Goal: Navigation & Orientation: Find specific page/section

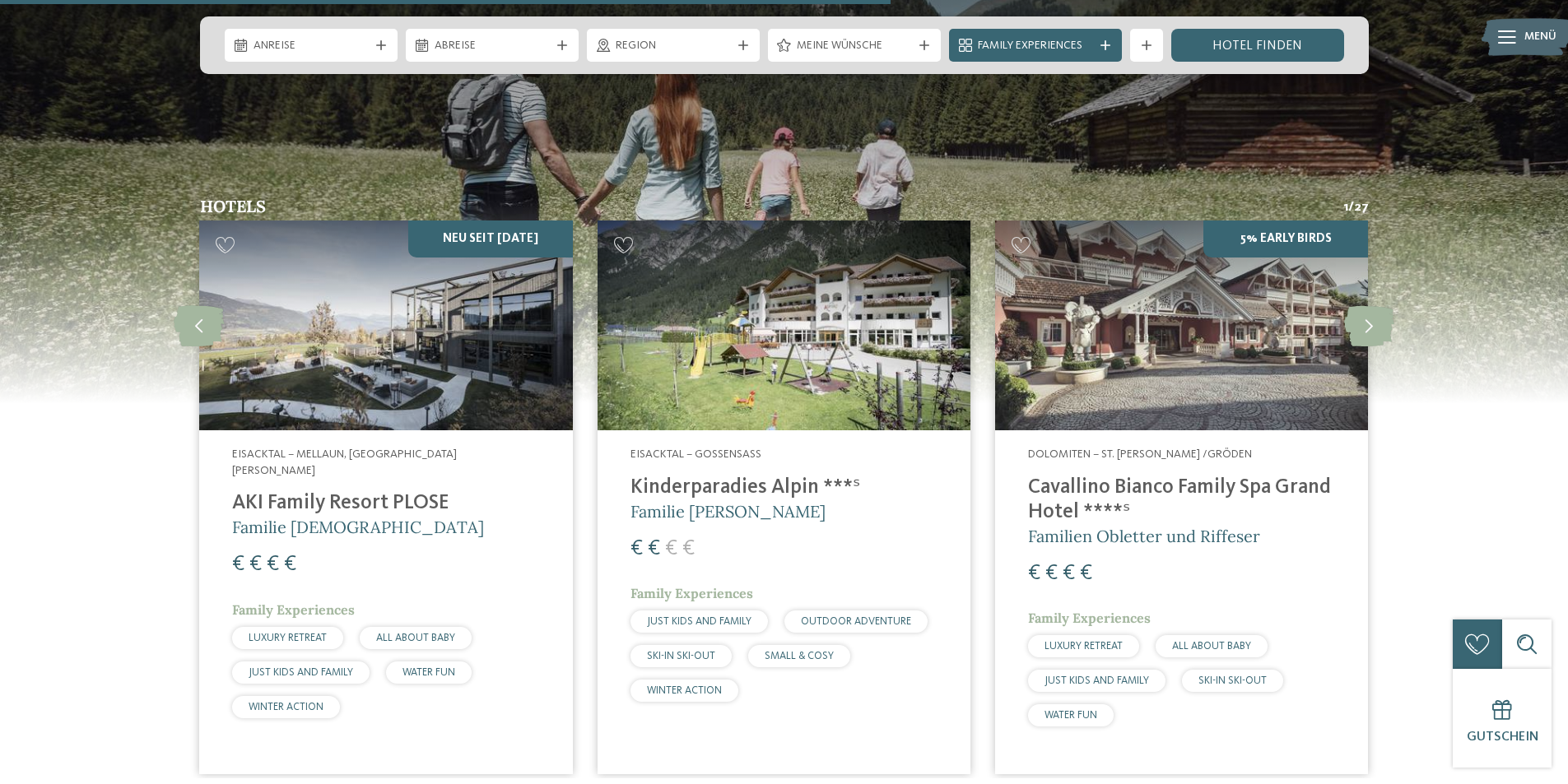
scroll to position [4301, 0]
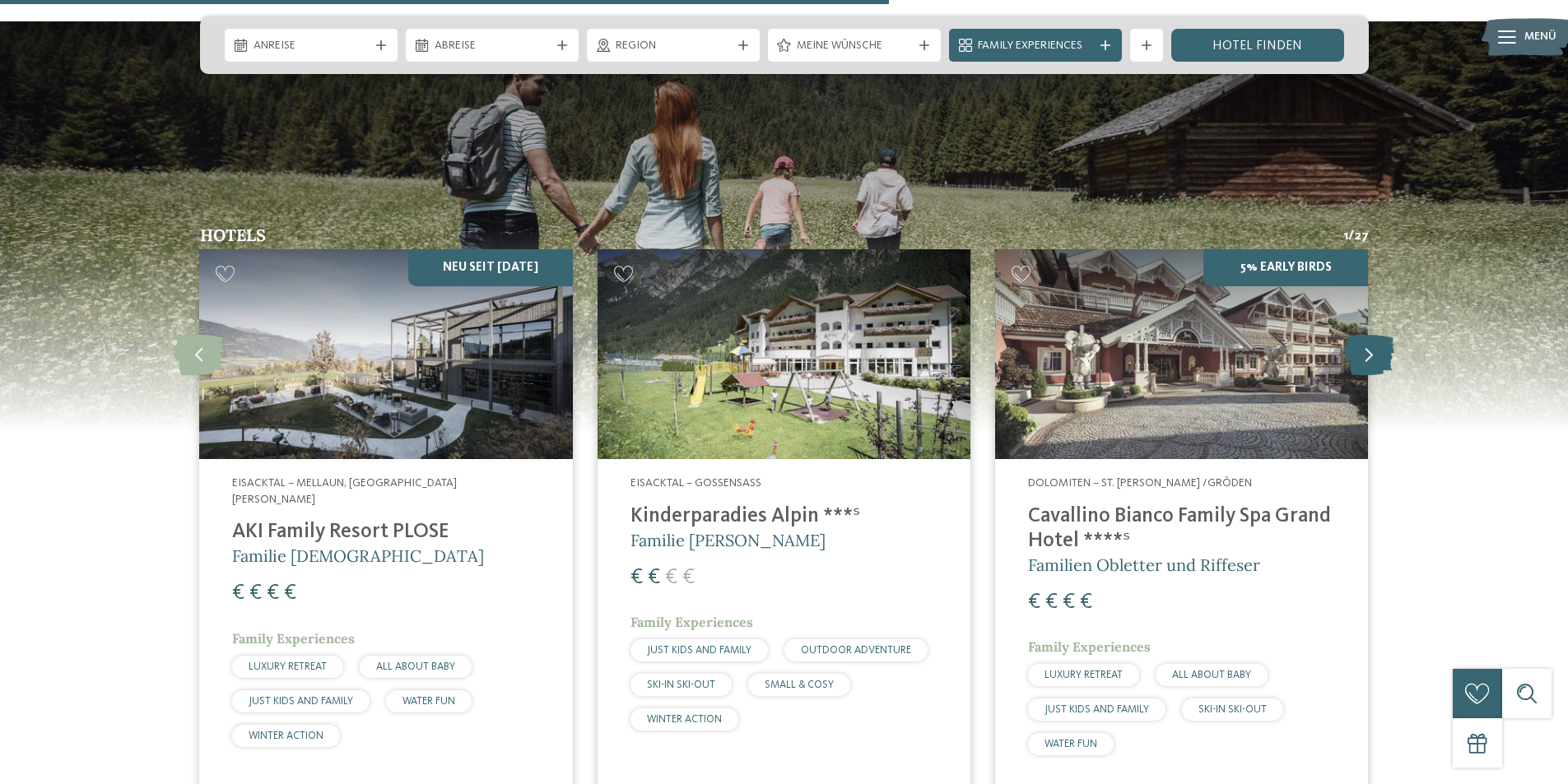
click at [1363, 334] on icon at bounding box center [1369, 354] width 50 height 41
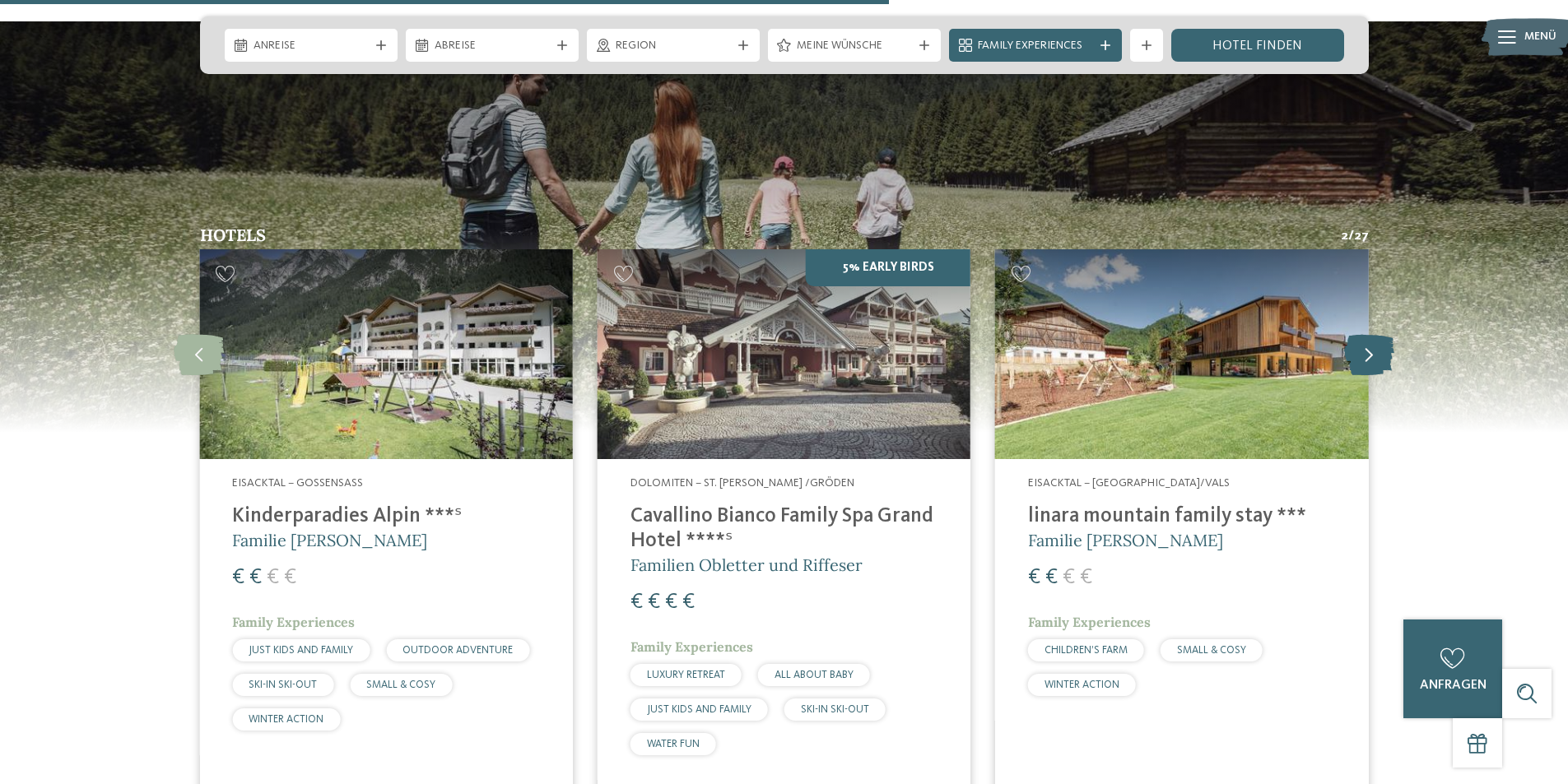
click at [1364, 334] on icon at bounding box center [1369, 354] width 50 height 41
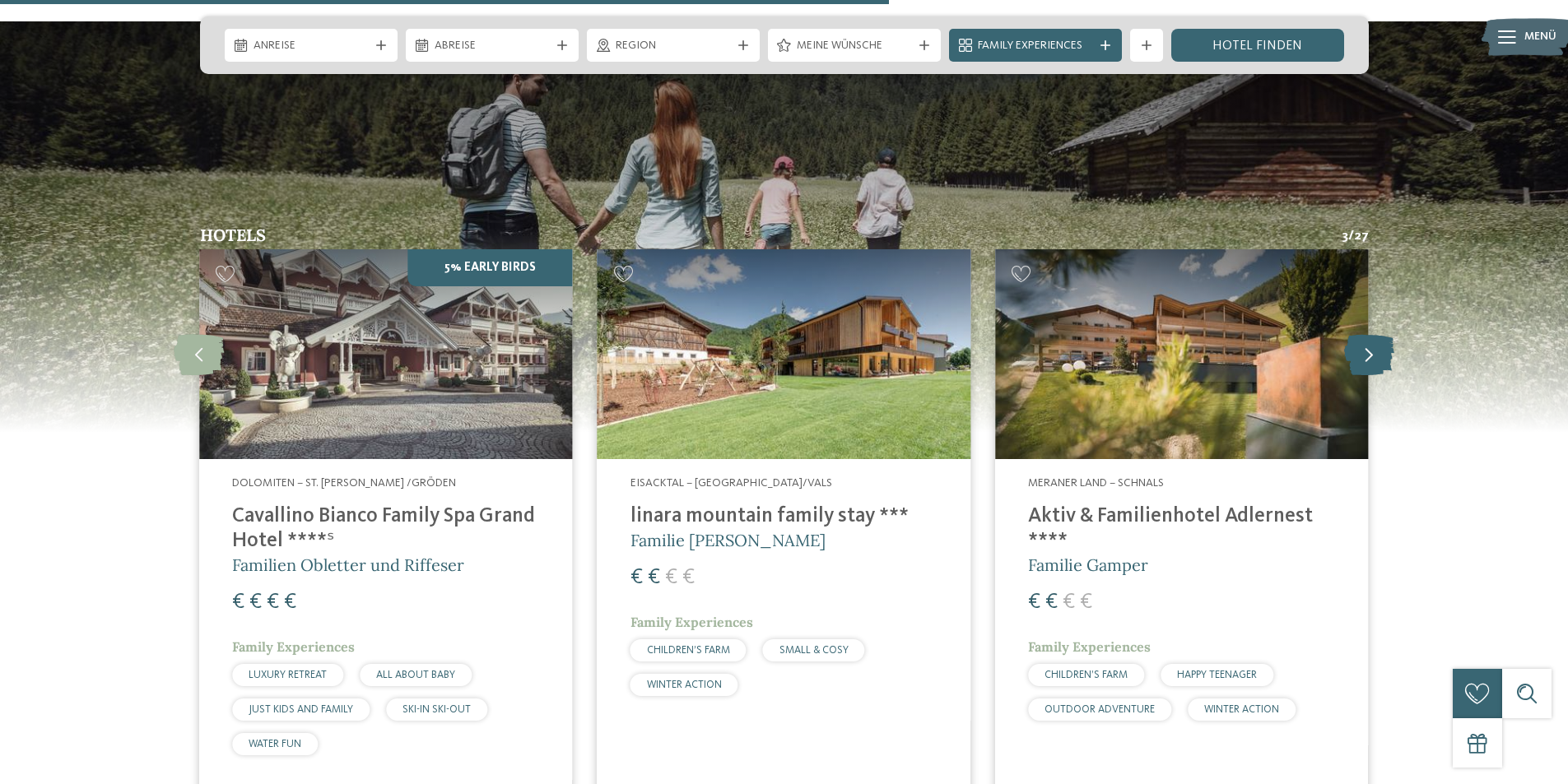
click at [1364, 334] on icon at bounding box center [1369, 354] width 50 height 41
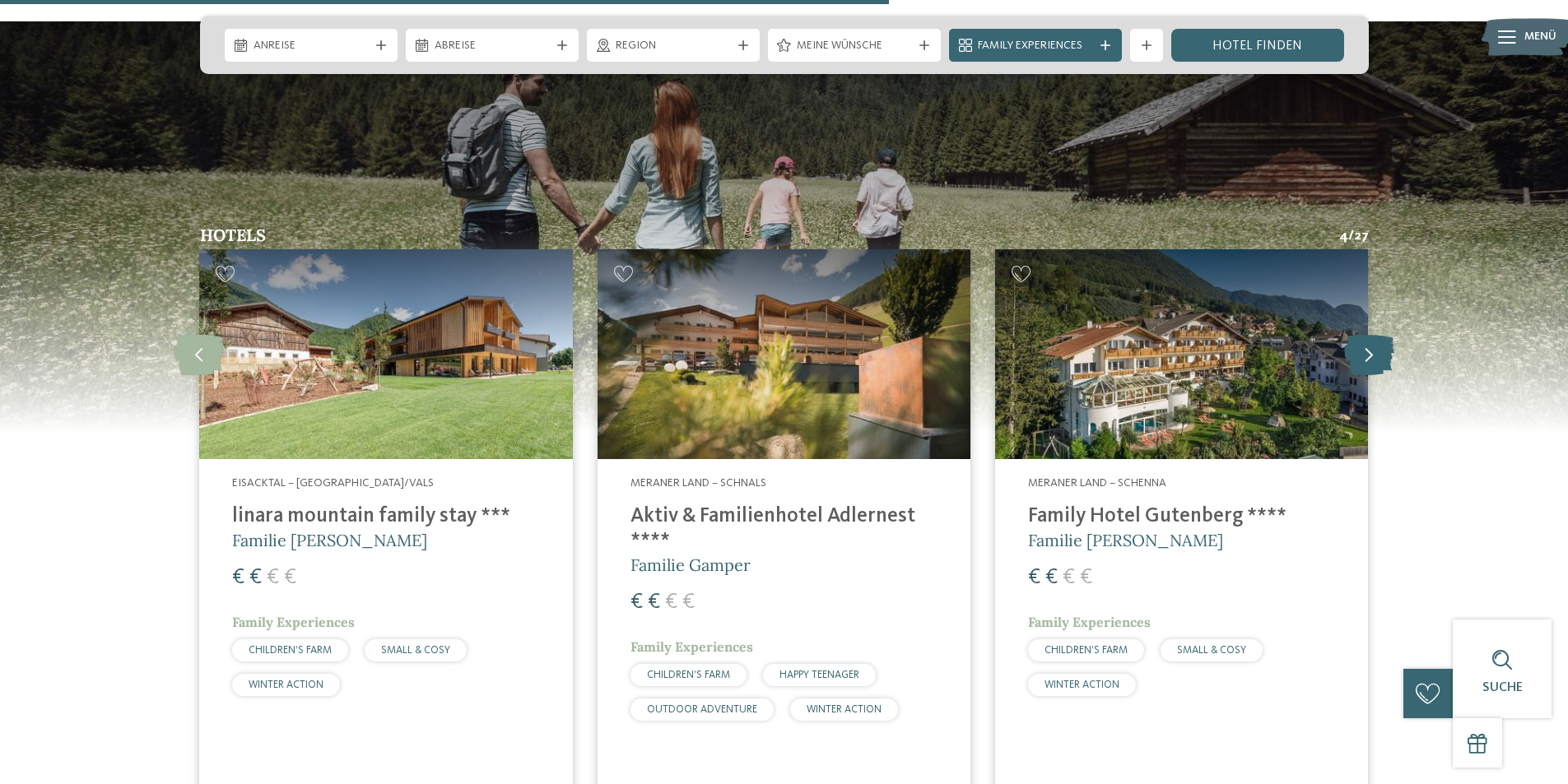
click at [1364, 334] on icon at bounding box center [1369, 354] width 50 height 41
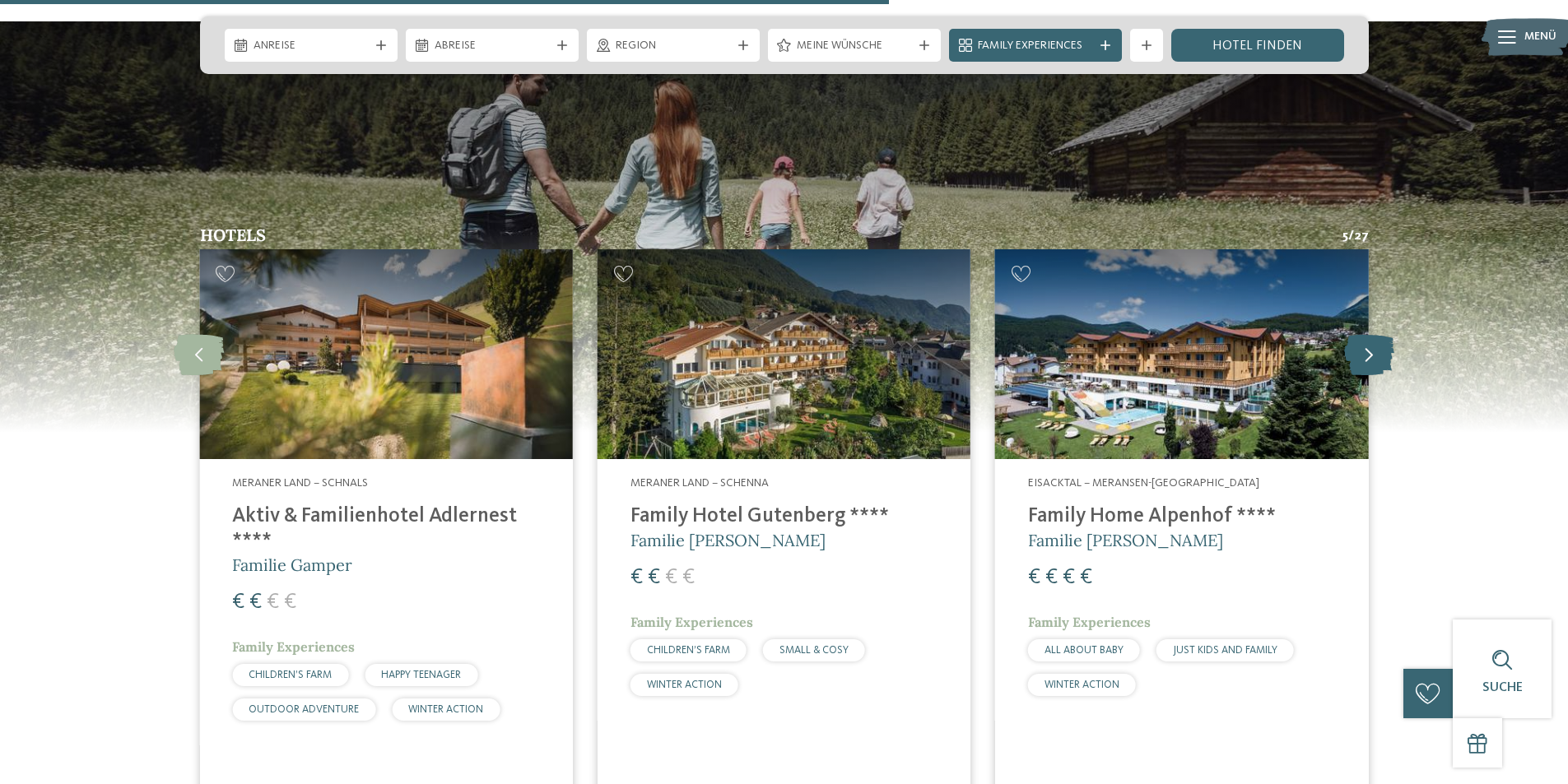
click at [1364, 334] on icon at bounding box center [1369, 354] width 50 height 41
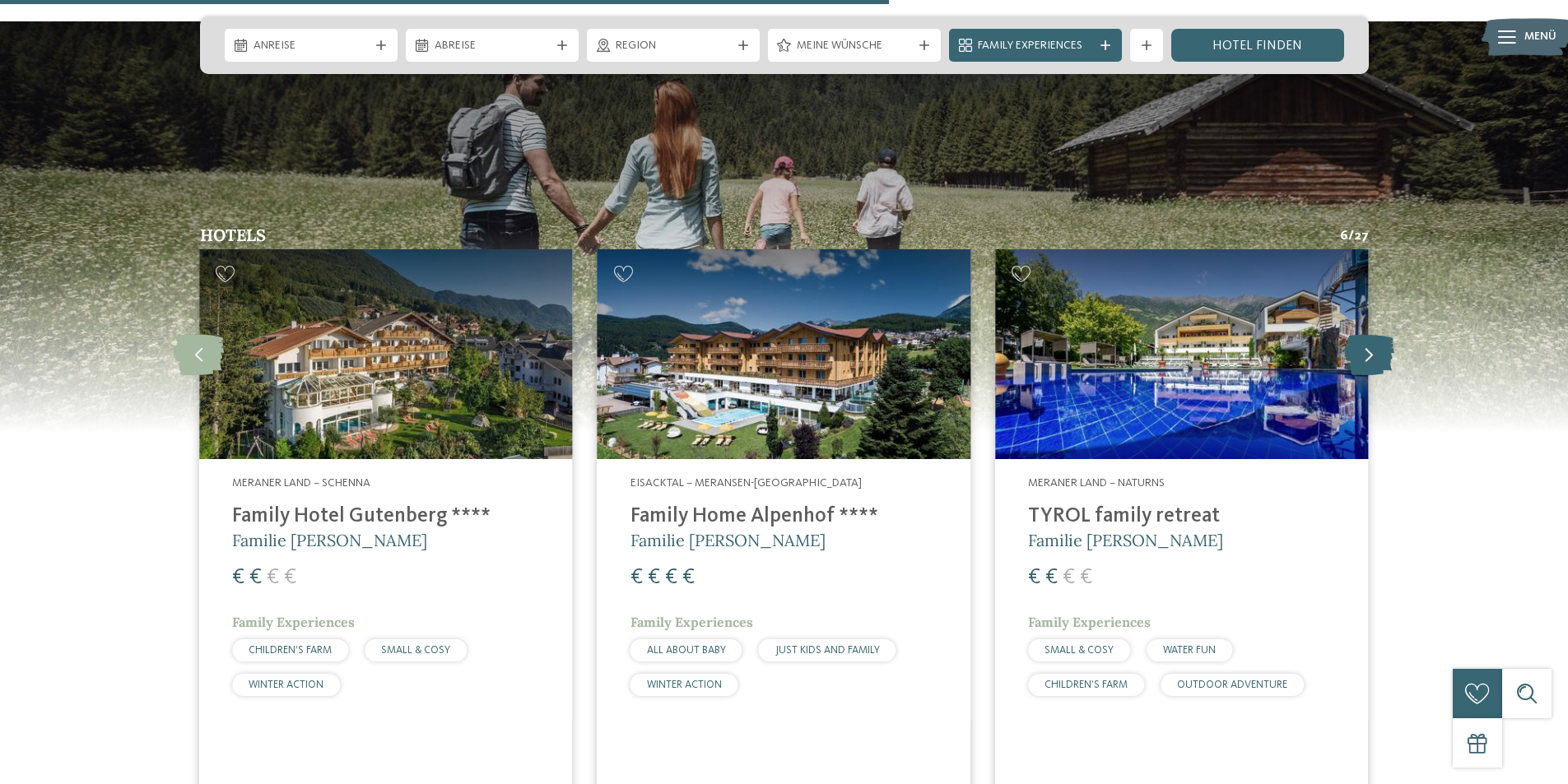
click at [1364, 334] on icon at bounding box center [1369, 354] width 50 height 41
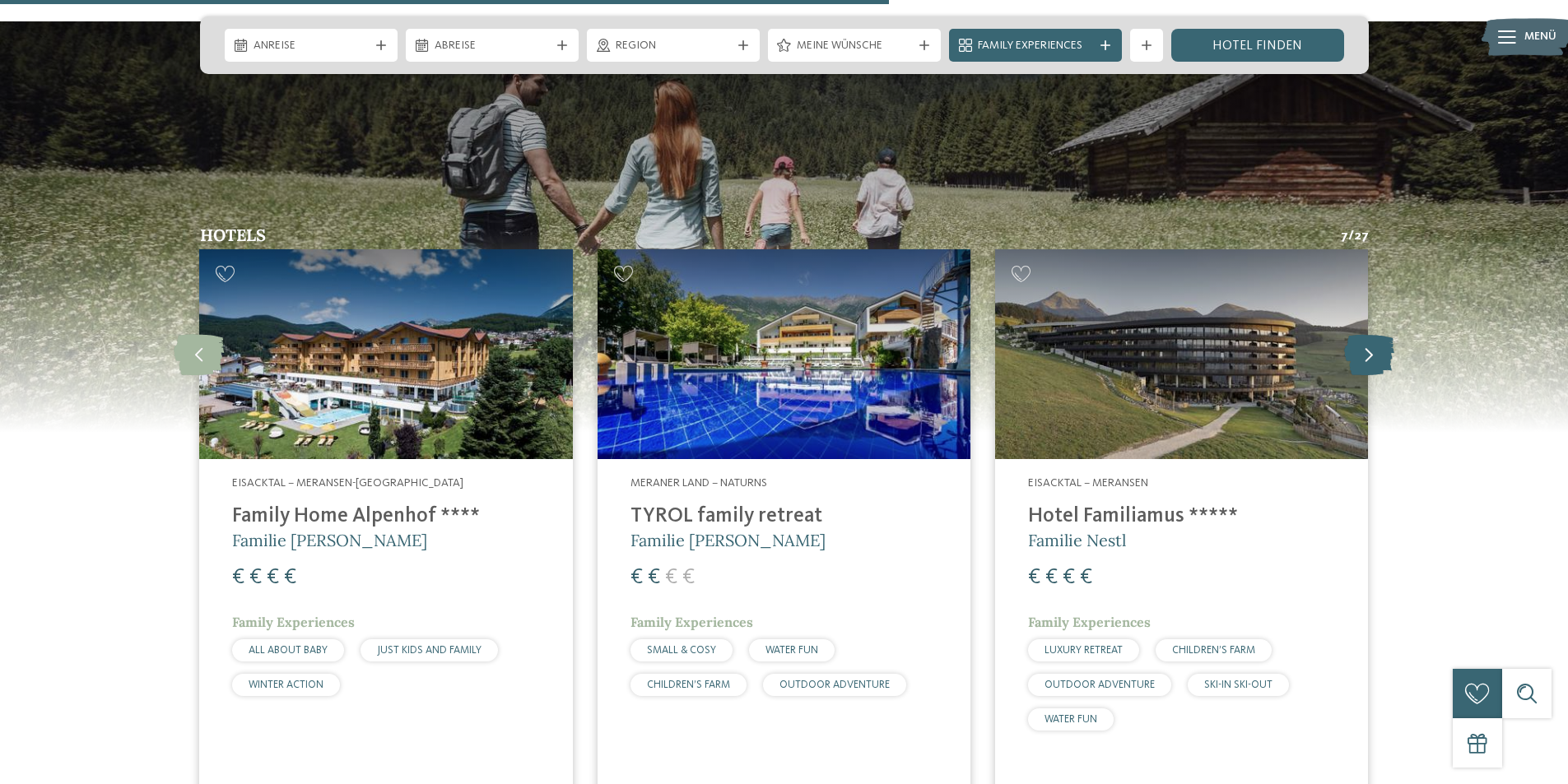
click at [1364, 334] on icon at bounding box center [1369, 354] width 50 height 41
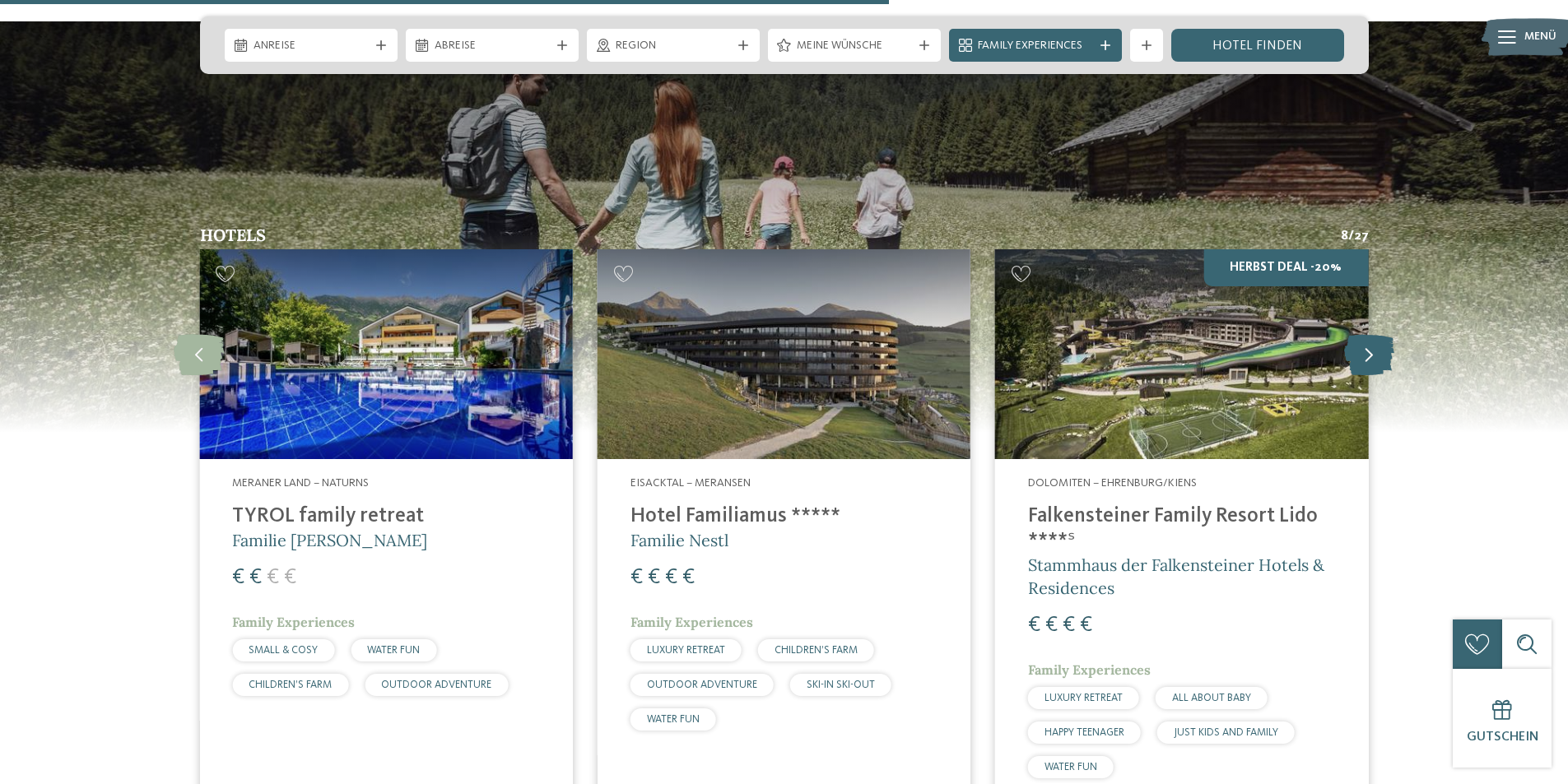
click at [1364, 334] on icon at bounding box center [1369, 354] width 50 height 41
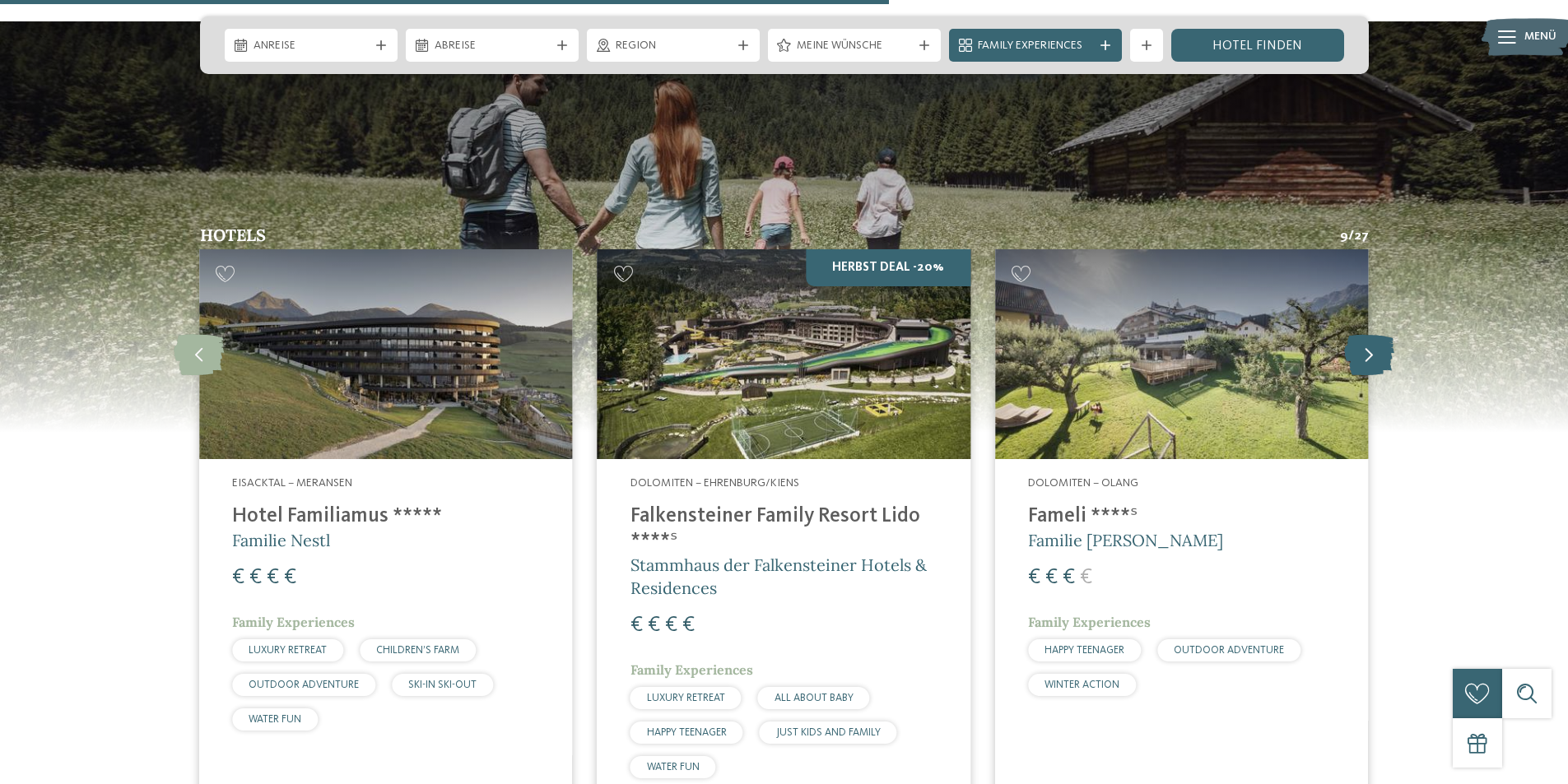
click at [1364, 334] on icon at bounding box center [1369, 354] width 50 height 41
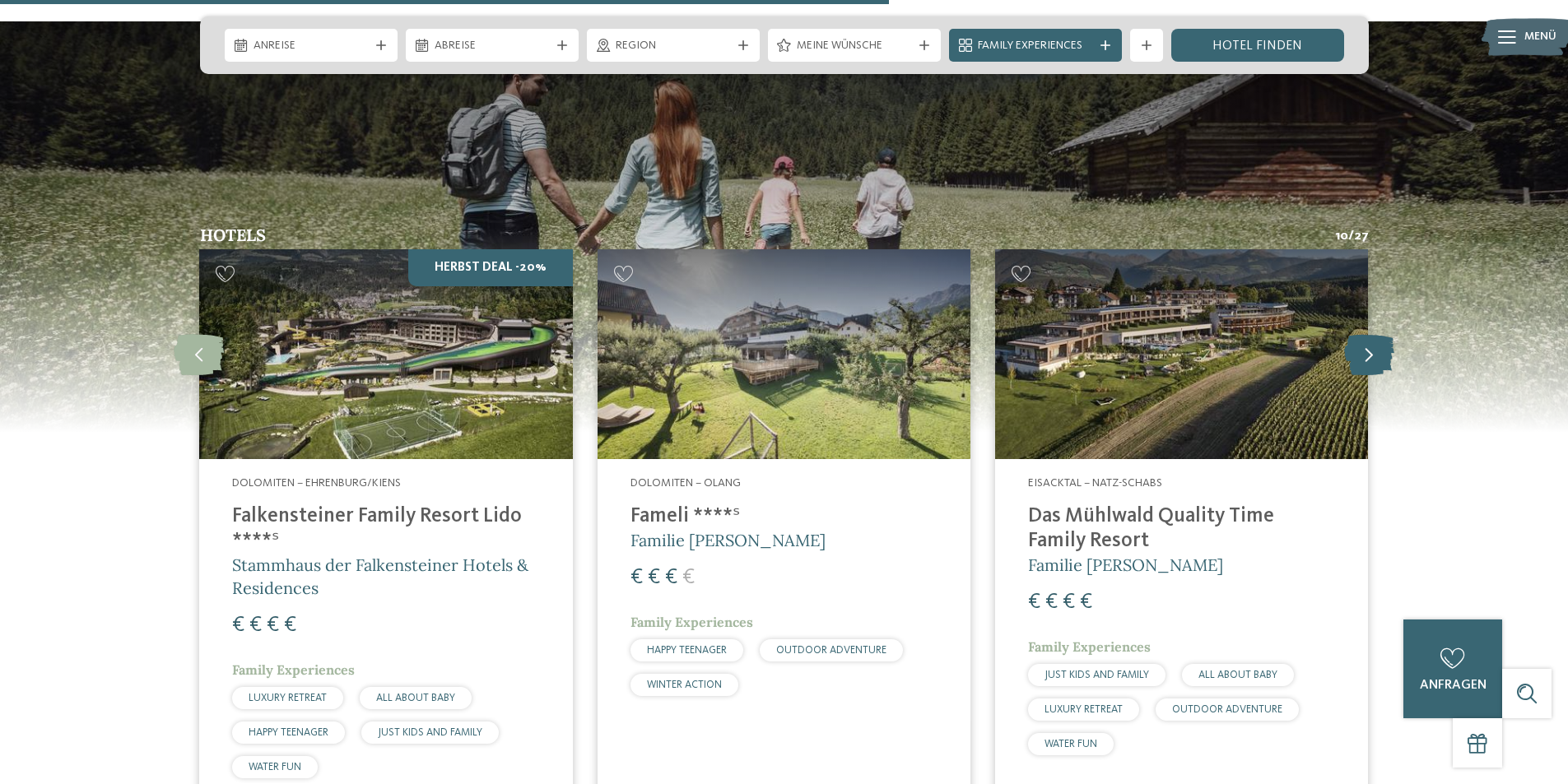
click at [1364, 334] on icon at bounding box center [1369, 354] width 50 height 41
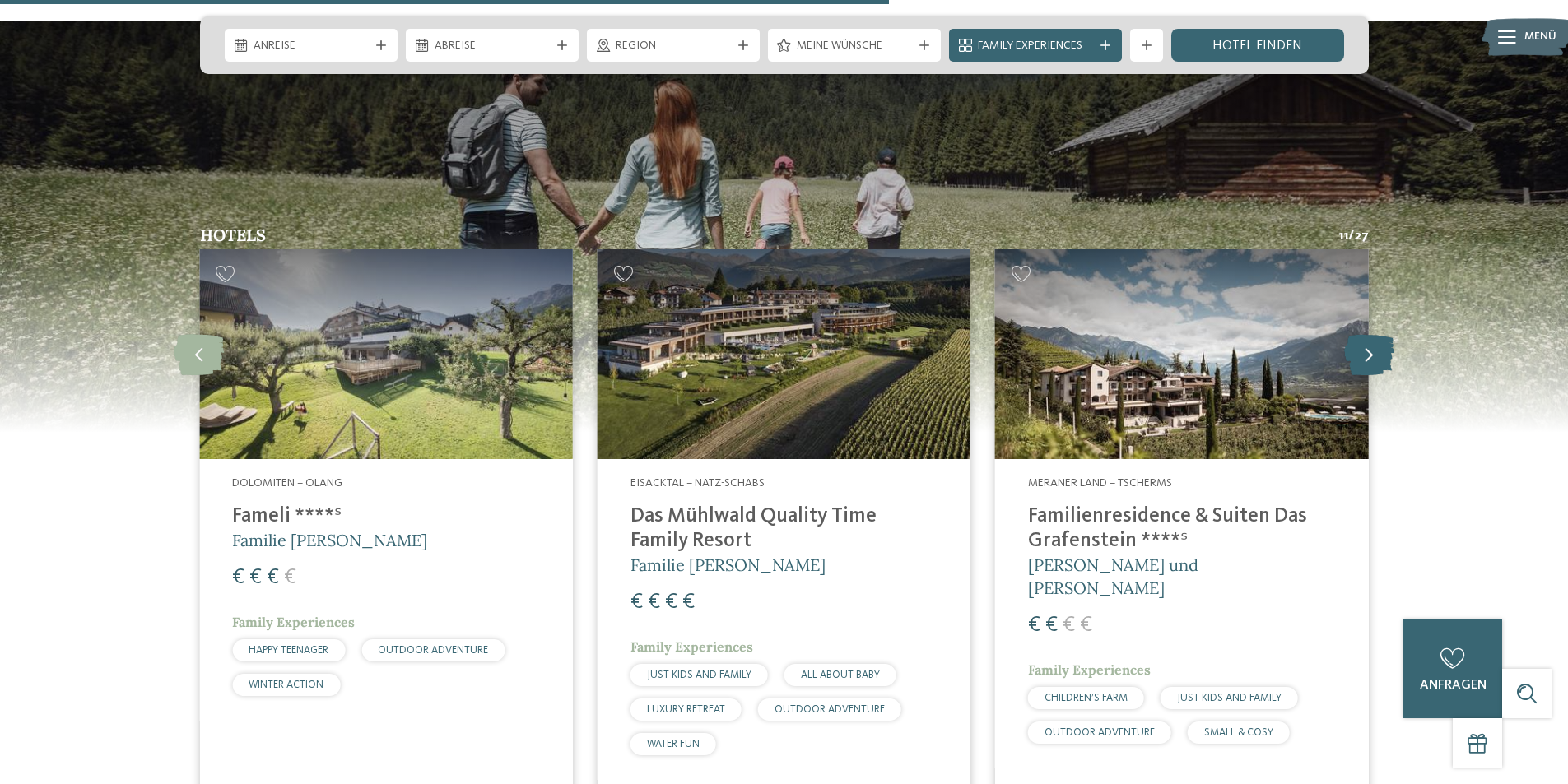
click at [1364, 334] on icon at bounding box center [1369, 354] width 50 height 41
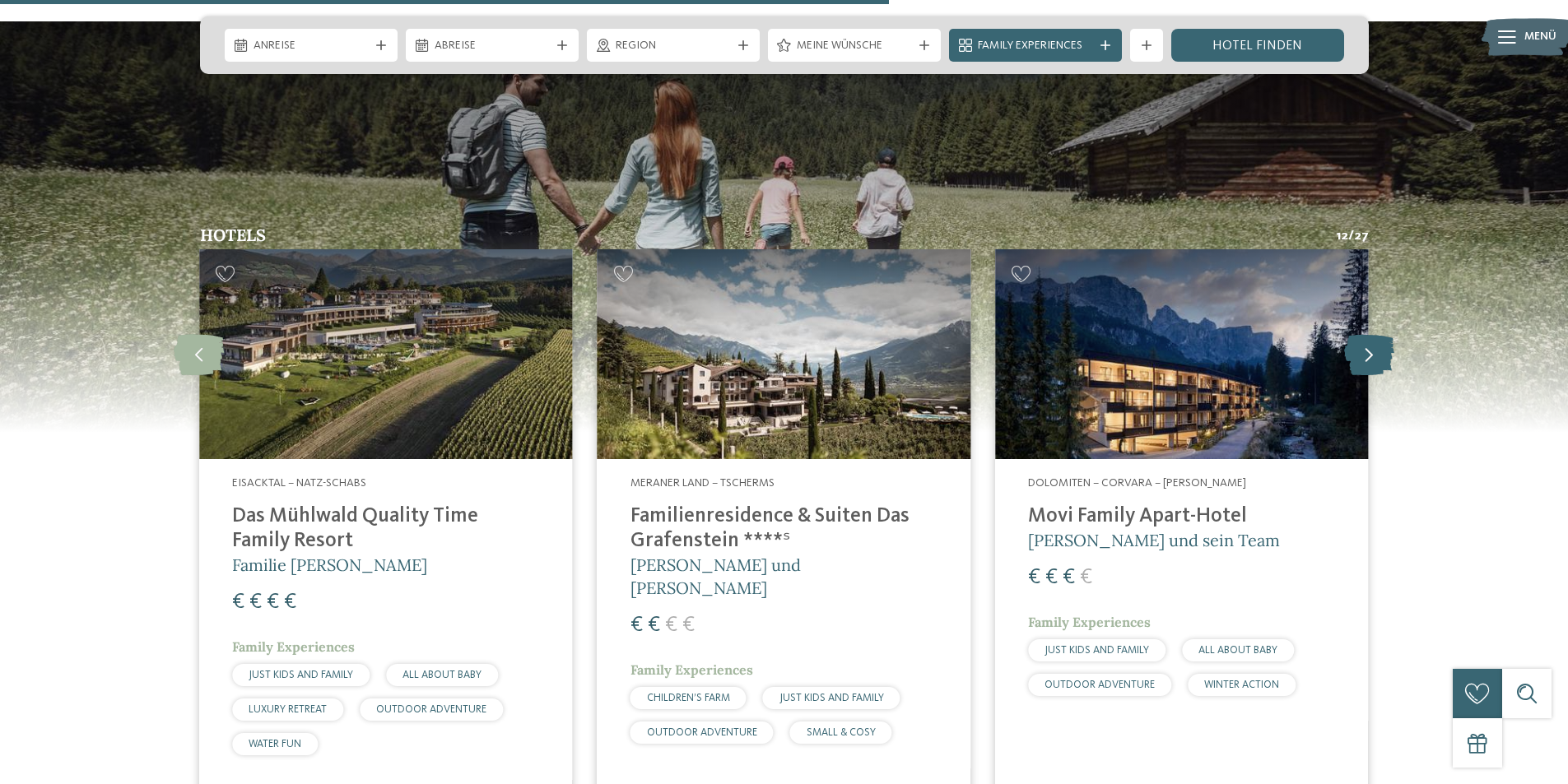
click at [1364, 334] on icon at bounding box center [1369, 354] width 50 height 41
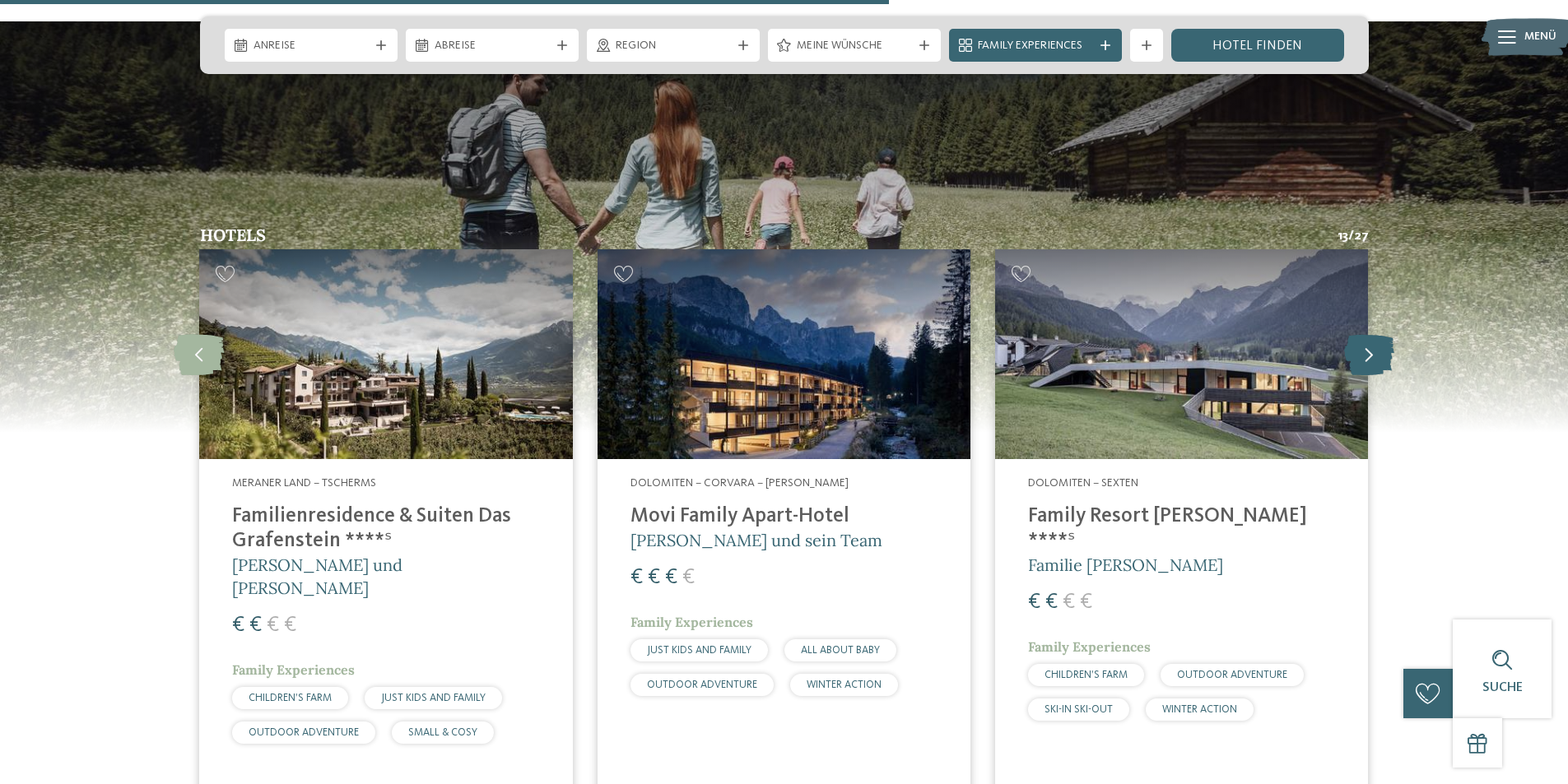
click at [1364, 334] on icon at bounding box center [1369, 354] width 50 height 41
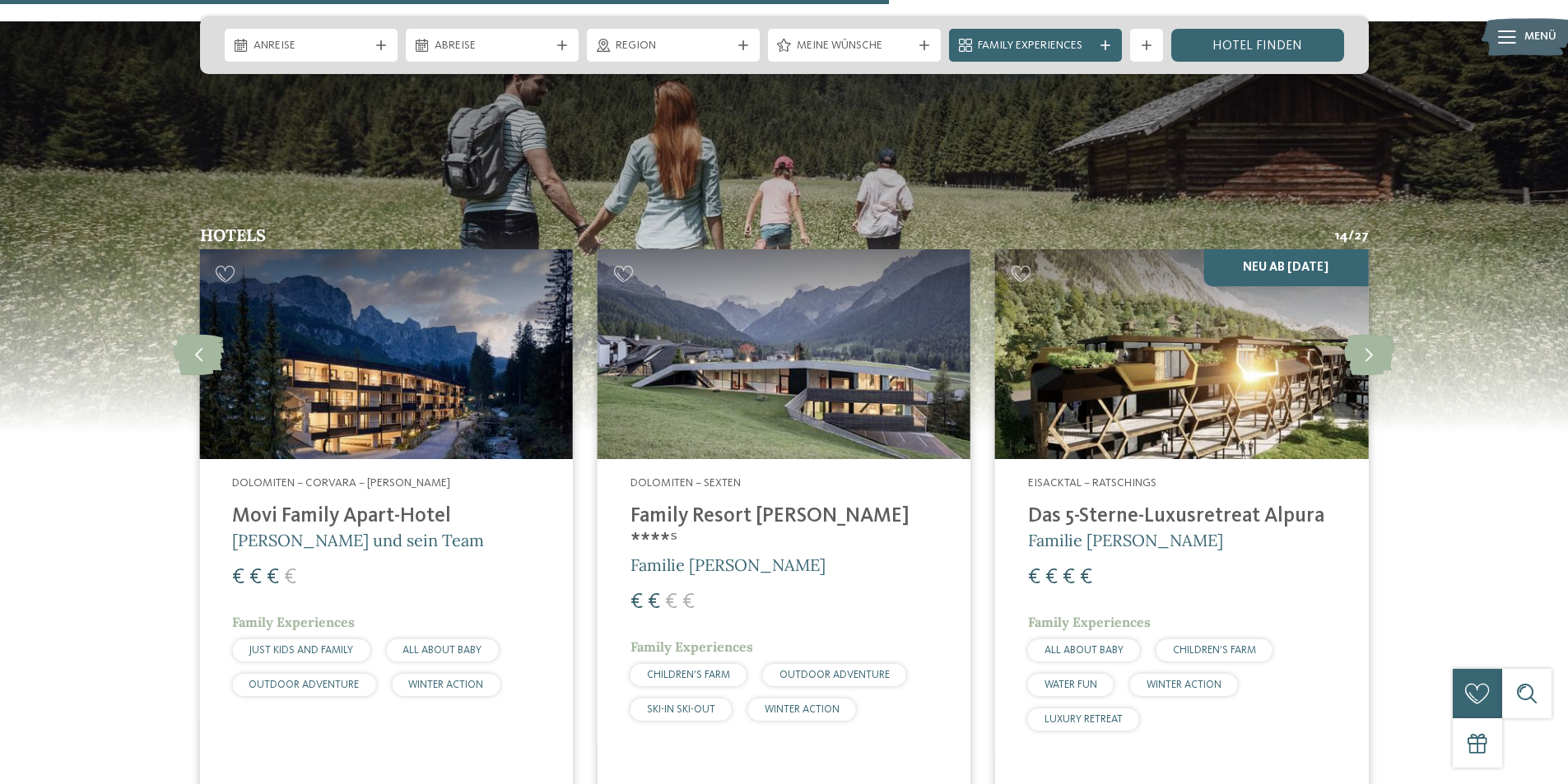
click at [744, 504] on h4 "Family Resort [PERSON_NAME] ****ˢ" at bounding box center [784, 528] width 307 height 50
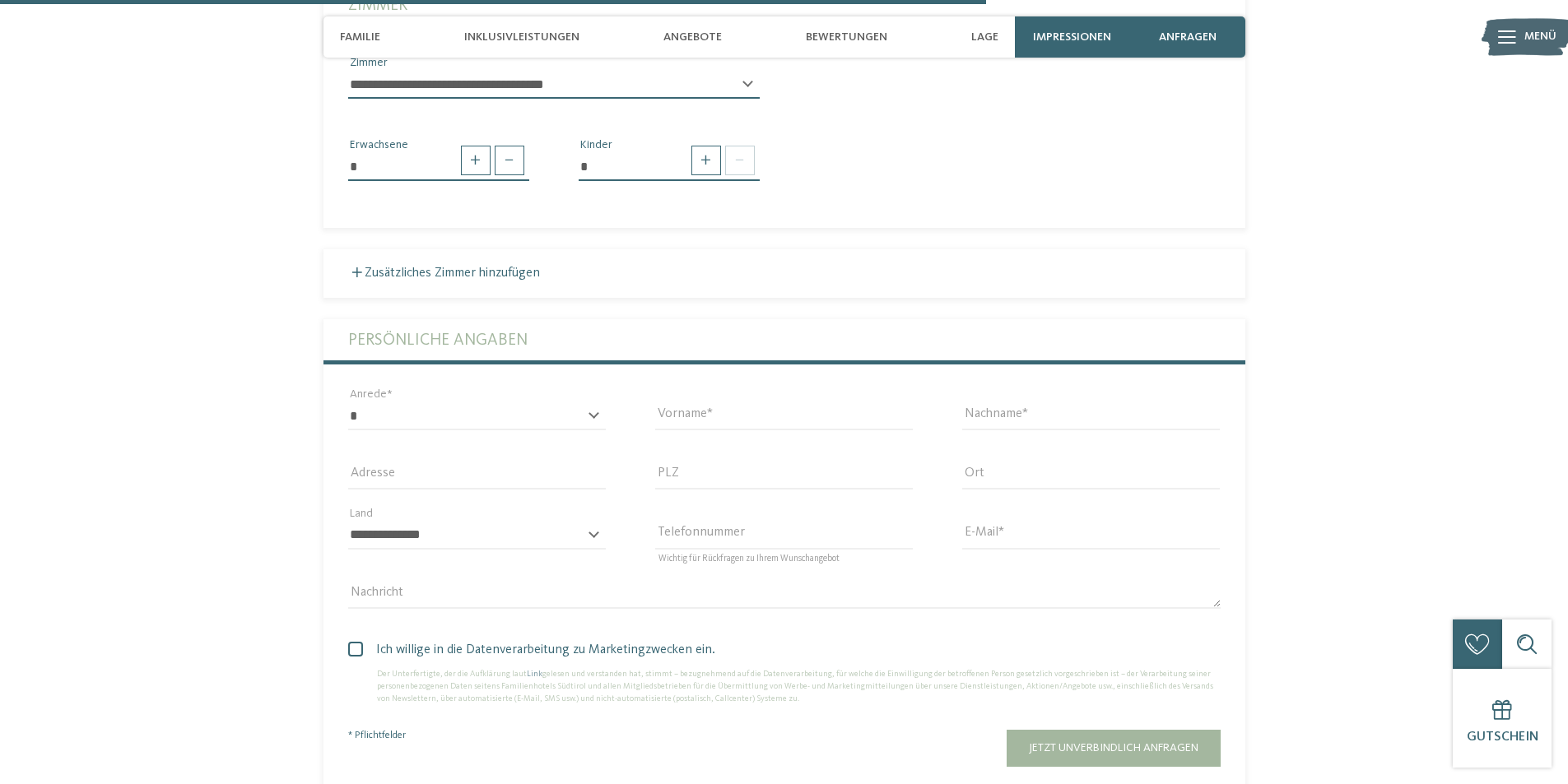
scroll to position [3701, 0]
